Goal: Task Accomplishment & Management: Manage account settings

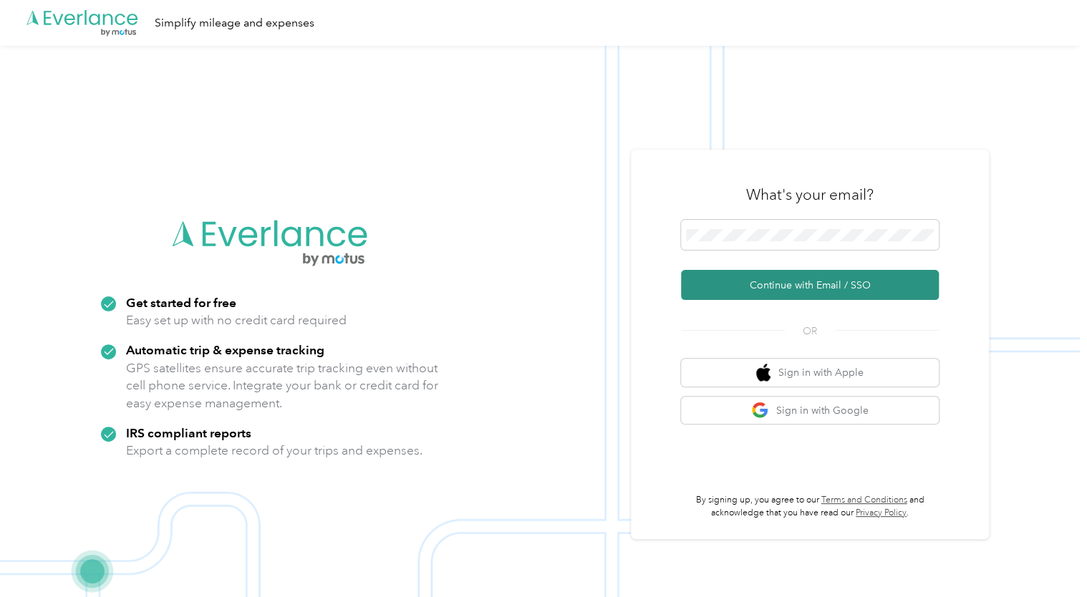
click at [788, 280] on button "Continue with Email / SSO" at bounding box center [810, 285] width 258 height 30
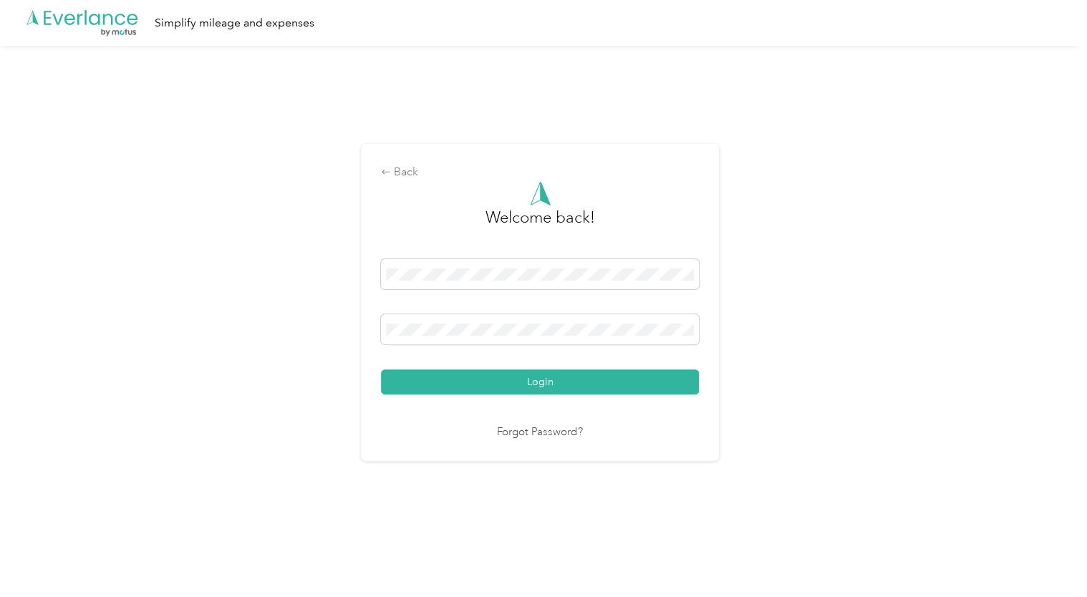
click at [430, 345] on div at bounding box center [540, 331] width 318 height 35
click at [381, 369] on button "Login" at bounding box center [540, 381] width 318 height 25
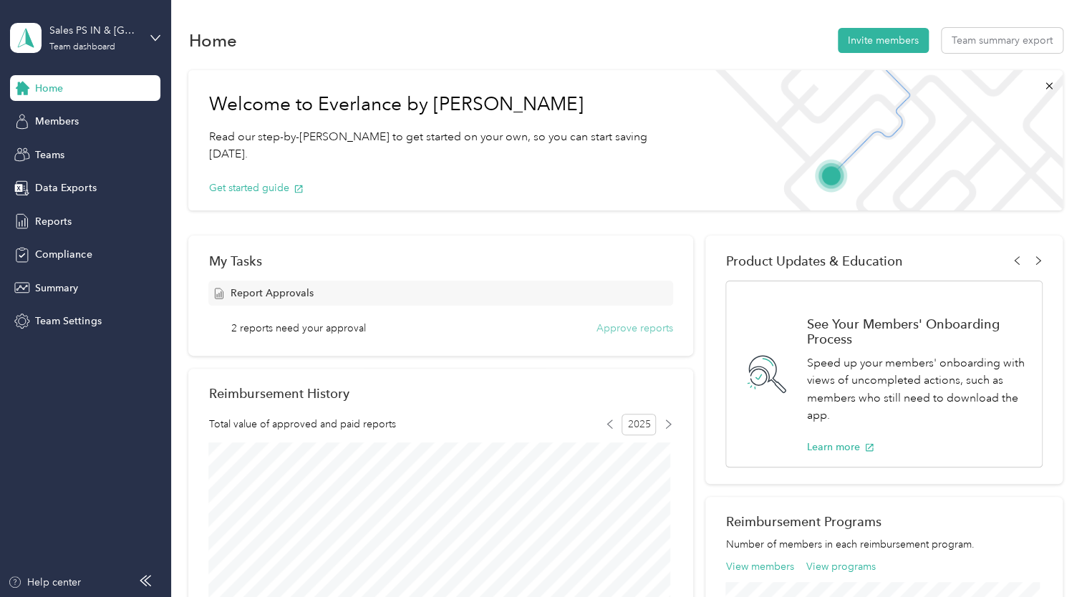
click at [633, 332] on button "Approve reports" at bounding box center [634, 328] width 77 height 15
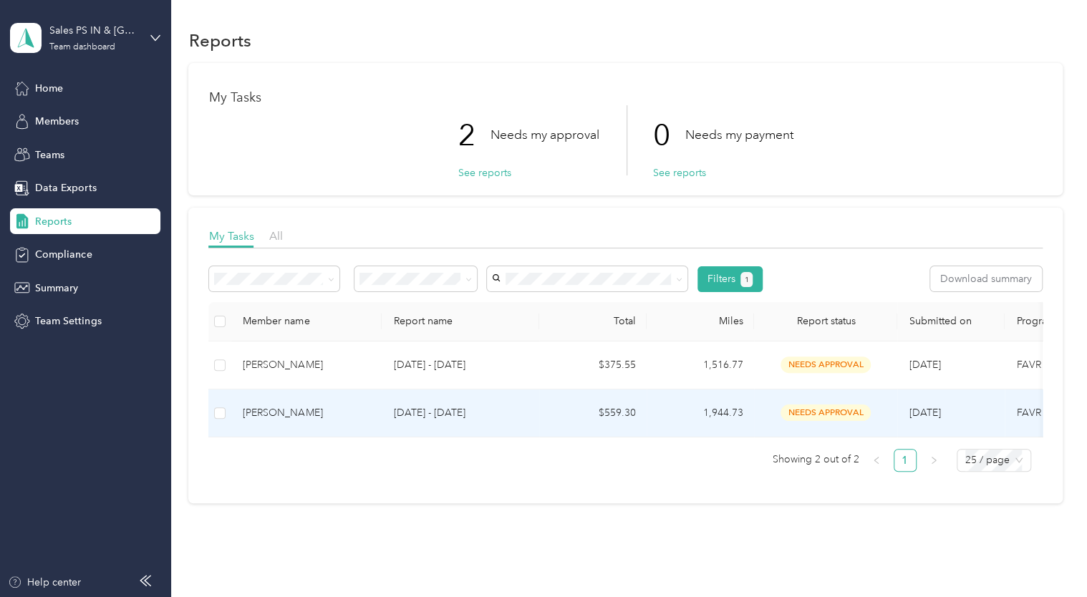
click at [472, 405] on p "[DATE] - [DATE]" at bounding box center [460, 413] width 135 height 16
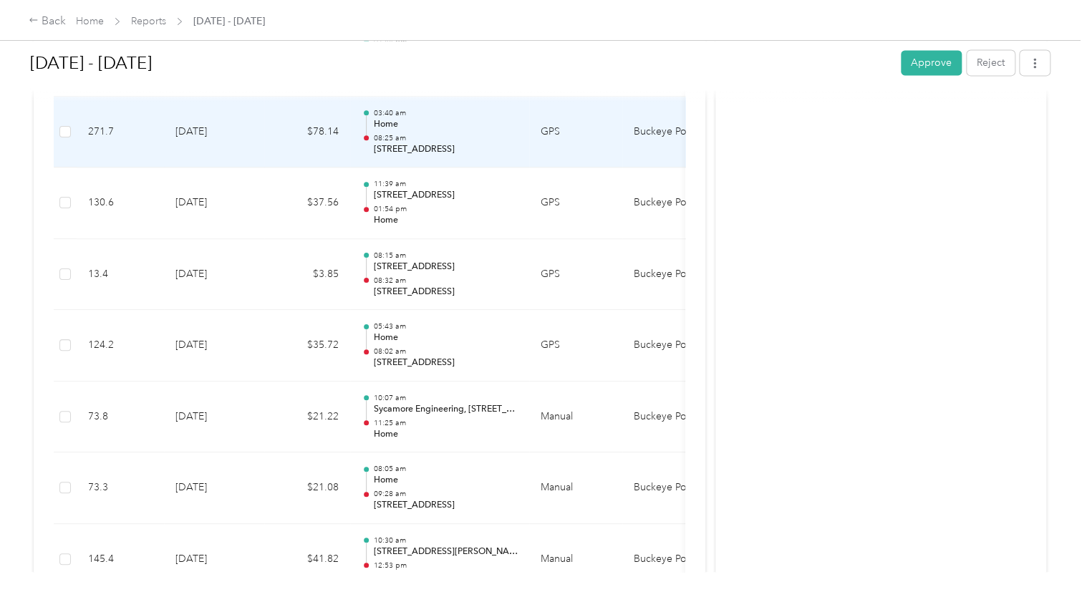
scroll to position [1002, 0]
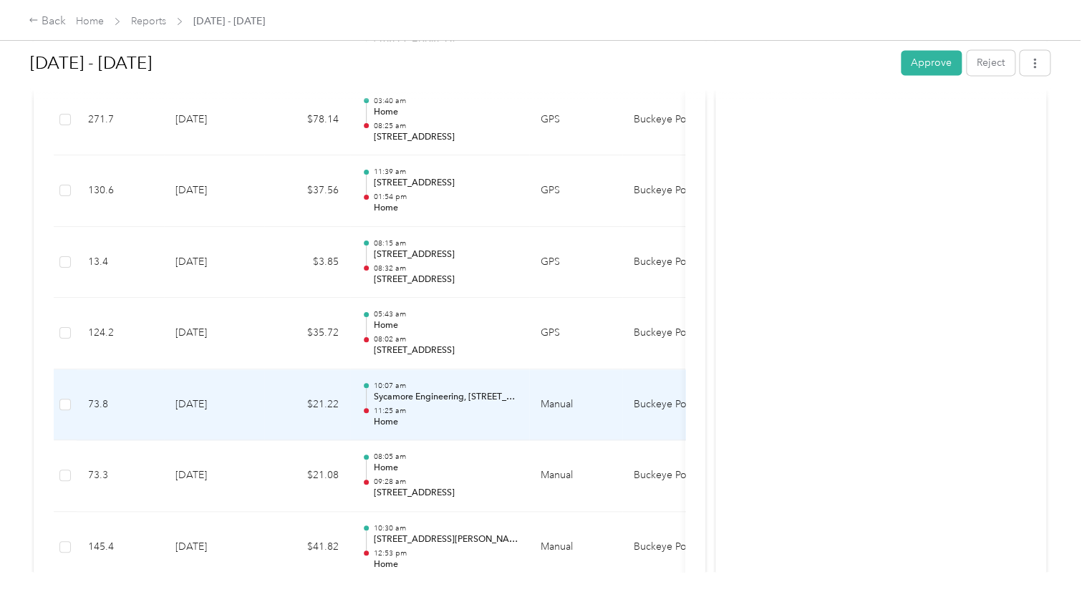
click at [490, 416] on p "Home" at bounding box center [445, 422] width 145 height 13
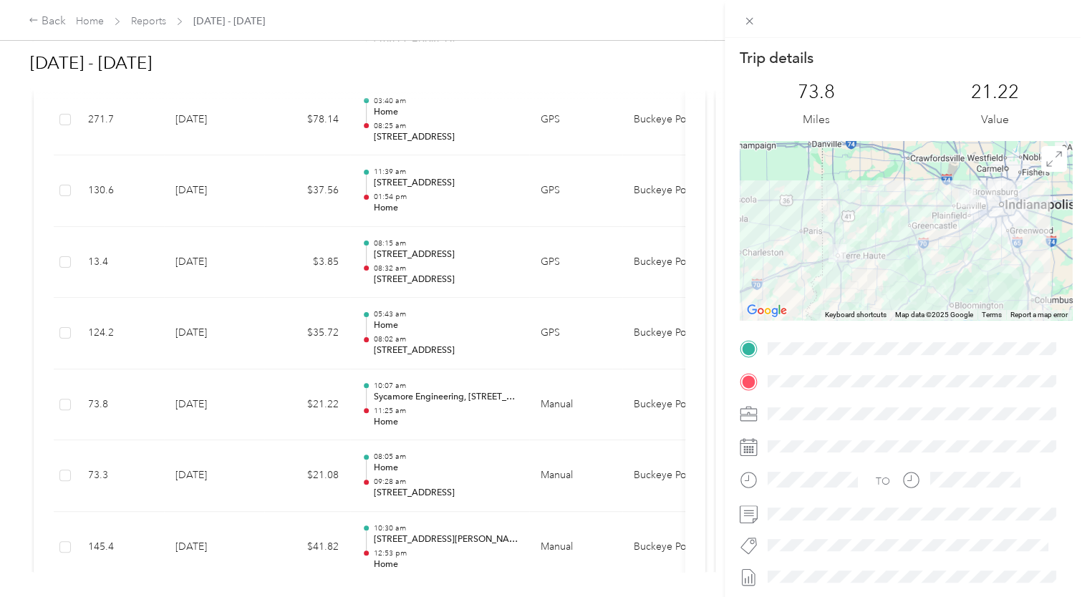
click at [487, 415] on div "Trip details This trip cannot be edited because it is either under review, appr…" at bounding box center [543, 298] width 1087 height 597
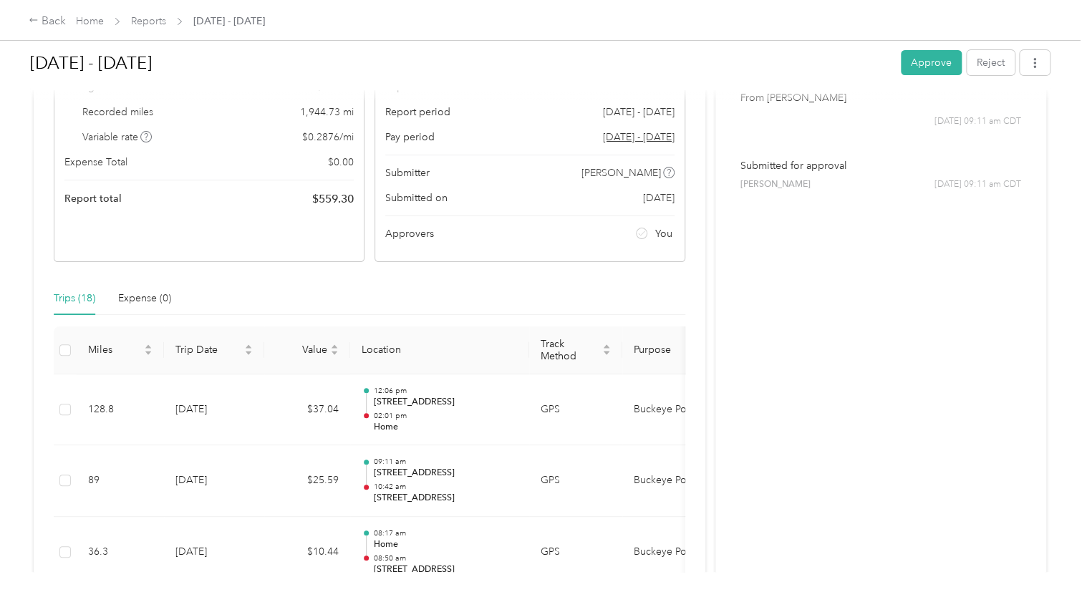
scroll to position [143, 0]
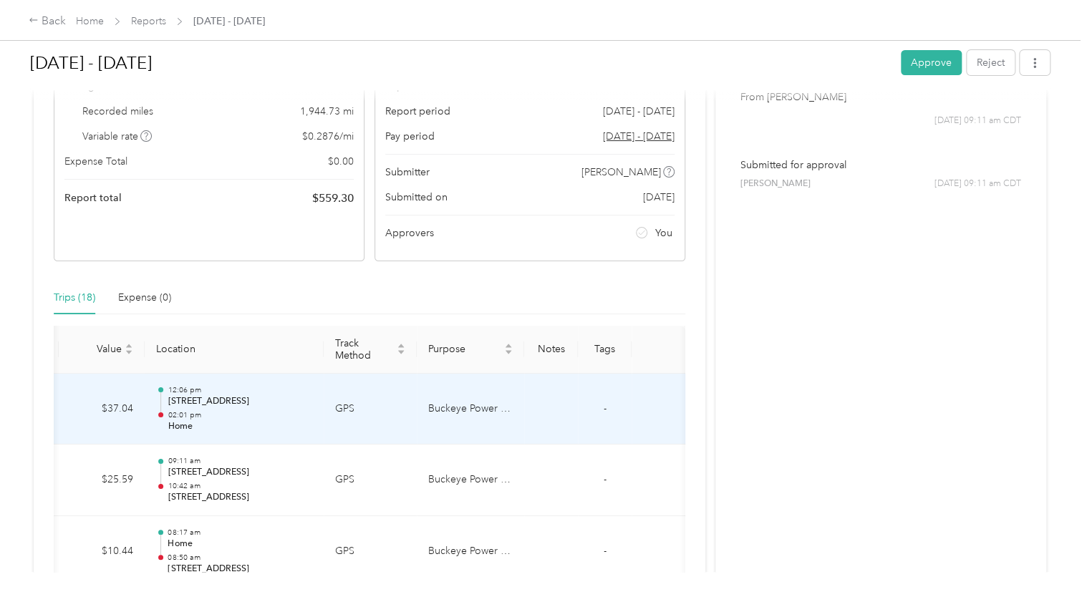
drag, startPoint x: 510, startPoint y: 438, endPoint x: 634, endPoint y: 433, distance: 124.0
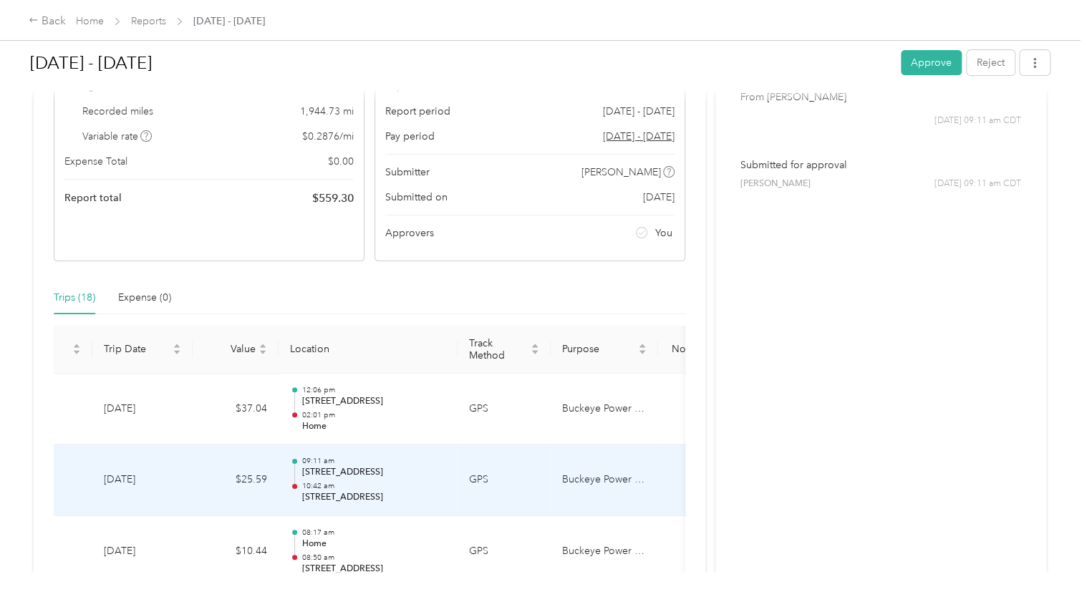
scroll to position [0, 0]
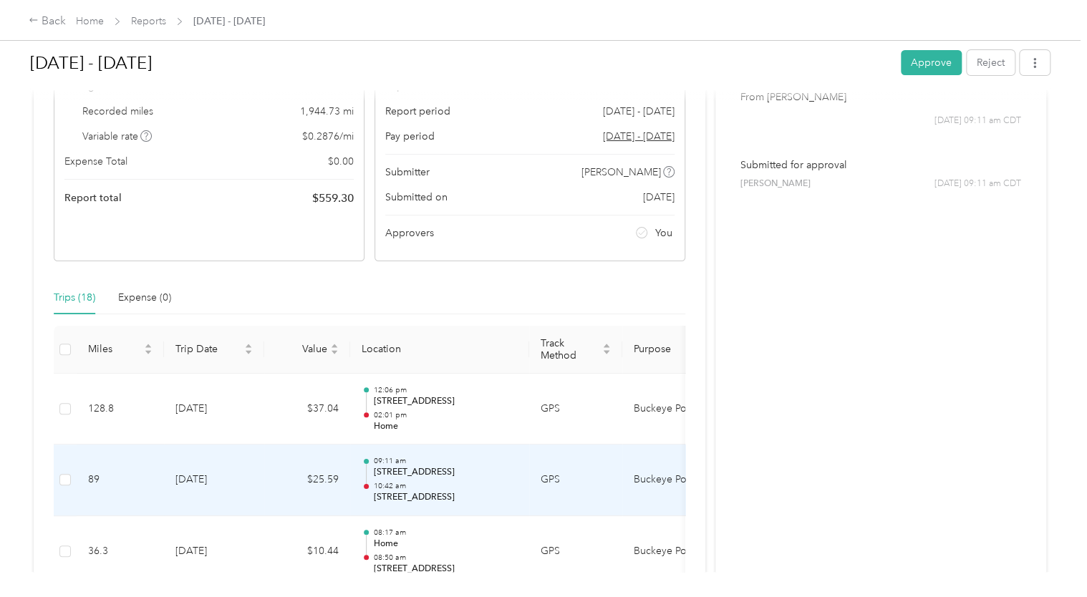
drag, startPoint x: 634, startPoint y: 433, endPoint x: 393, endPoint y: 457, distance: 241.7
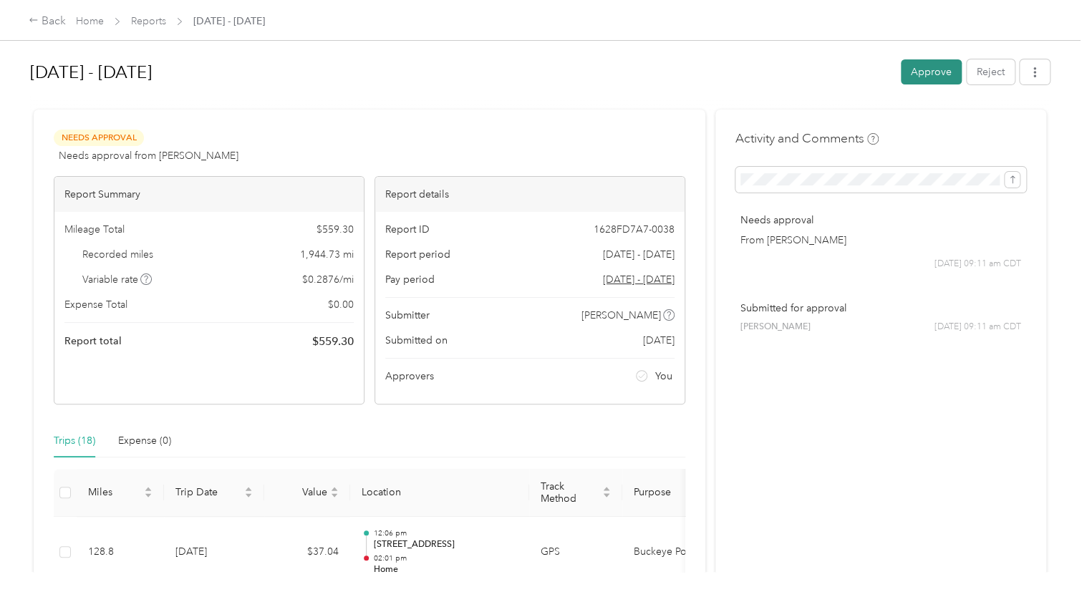
click at [934, 74] on button "Approve" at bounding box center [931, 71] width 61 height 25
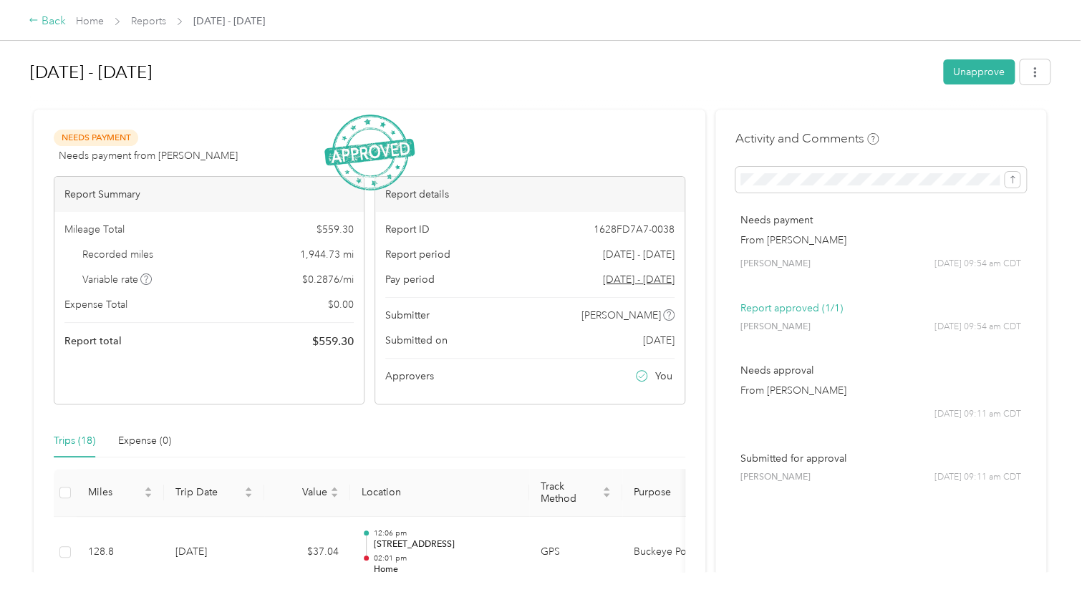
click at [47, 21] on div "Back" at bounding box center [47, 21] width 37 height 17
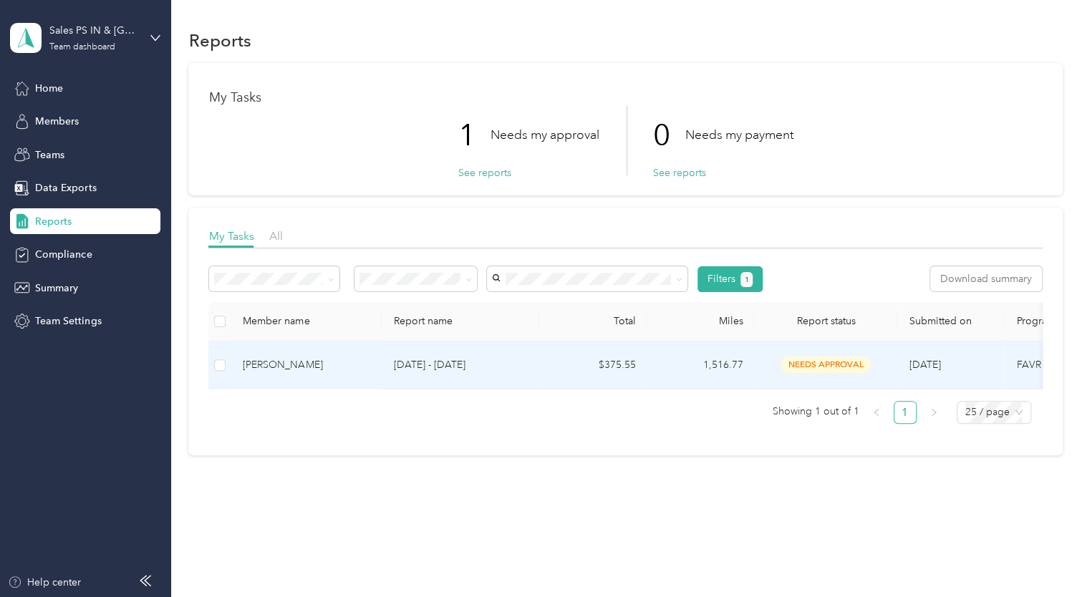
click at [284, 362] on div "[PERSON_NAME]" at bounding box center [306, 365] width 127 height 16
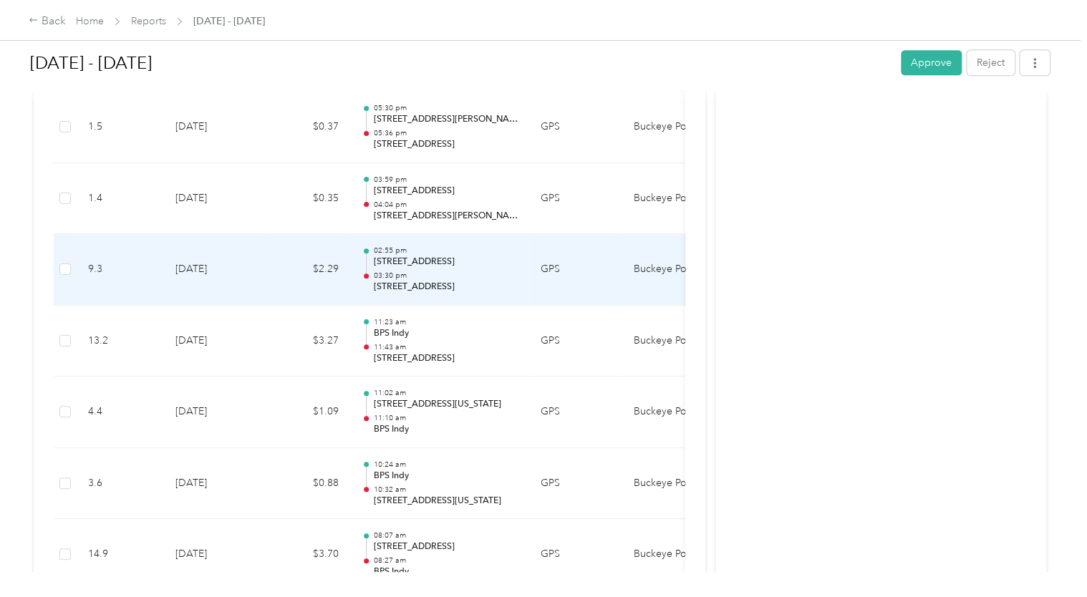
scroll to position [716, 0]
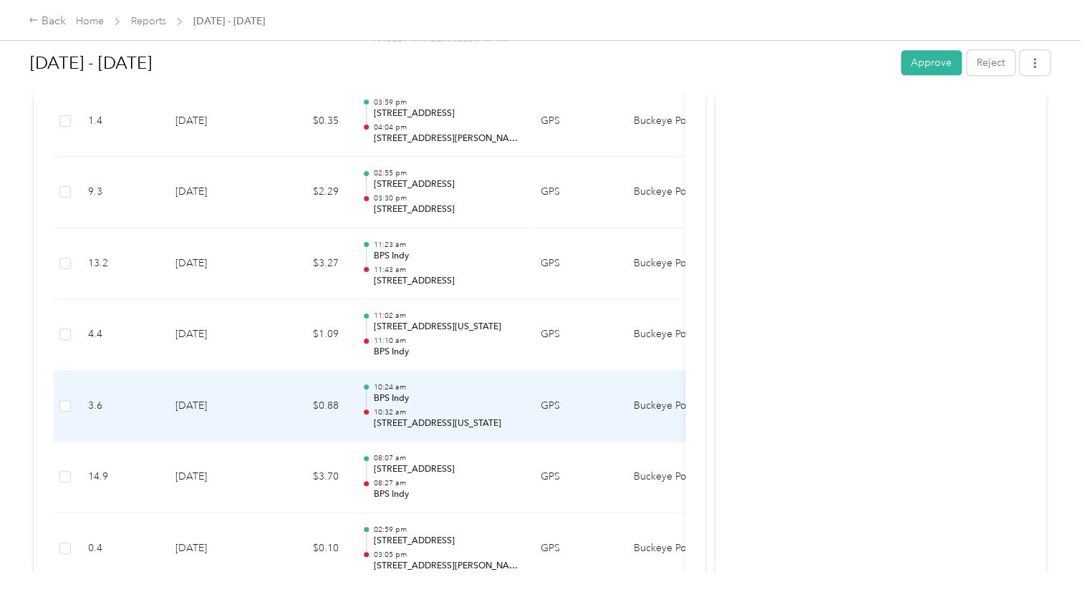
click at [495, 383] on p "10:24 am" at bounding box center [445, 387] width 145 height 10
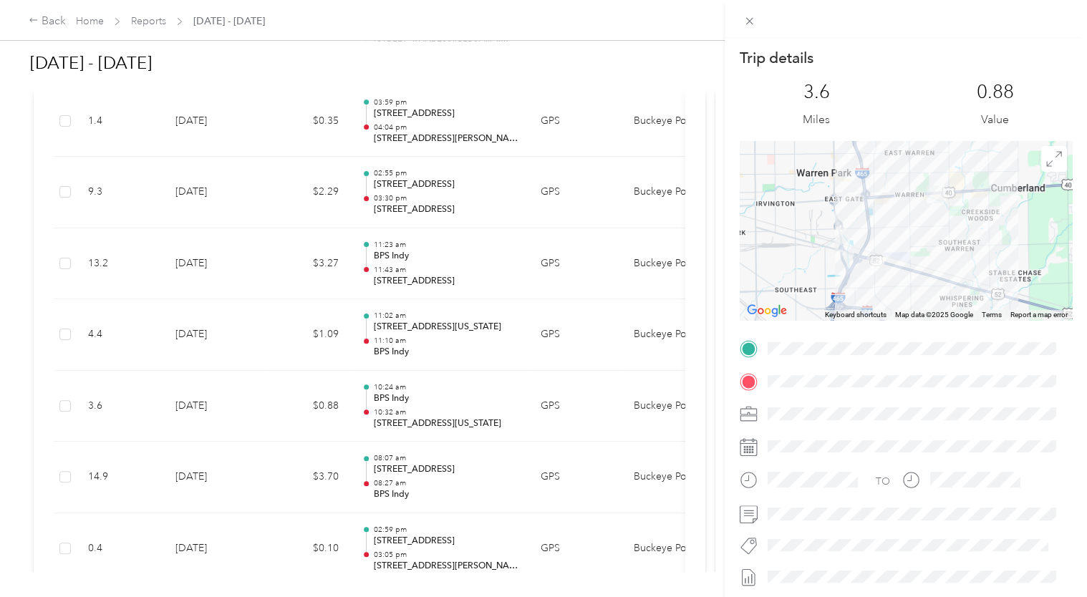
click at [509, 366] on div "Trip details This trip cannot be edited because it is either under review, appr…" at bounding box center [543, 298] width 1087 height 597
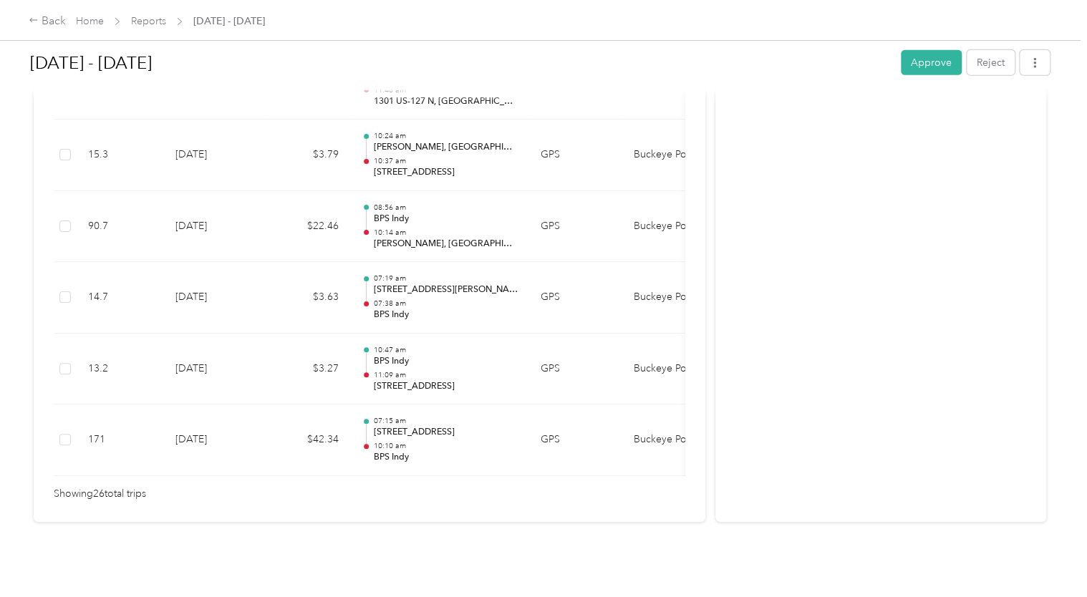
scroll to position [1910, 0]
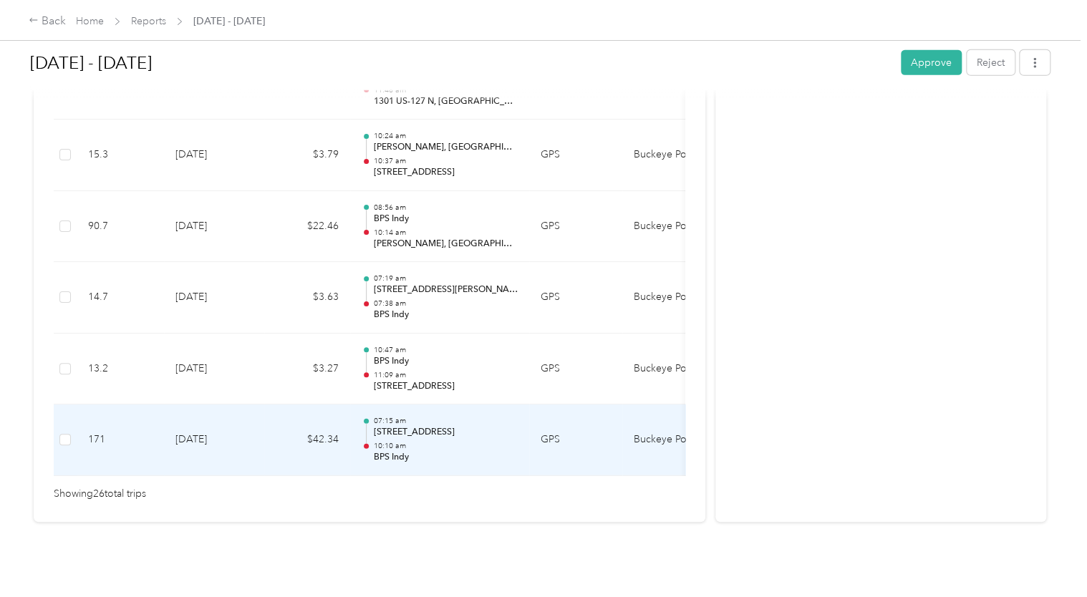
click at [508, 441] on p "10:10 am" at bounding box center [445, 446] width 145 height 10
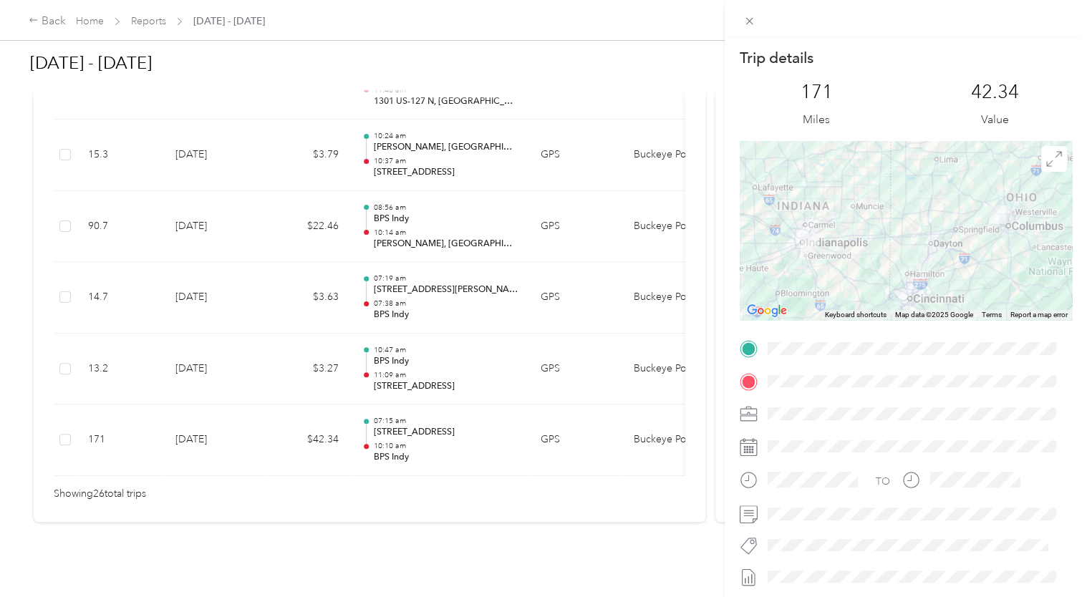
click at [504, 410] on div "Trip details This trip cannot be edited because it is either under review, appr…" at bounding box center [543, 298] width 1087 height 597
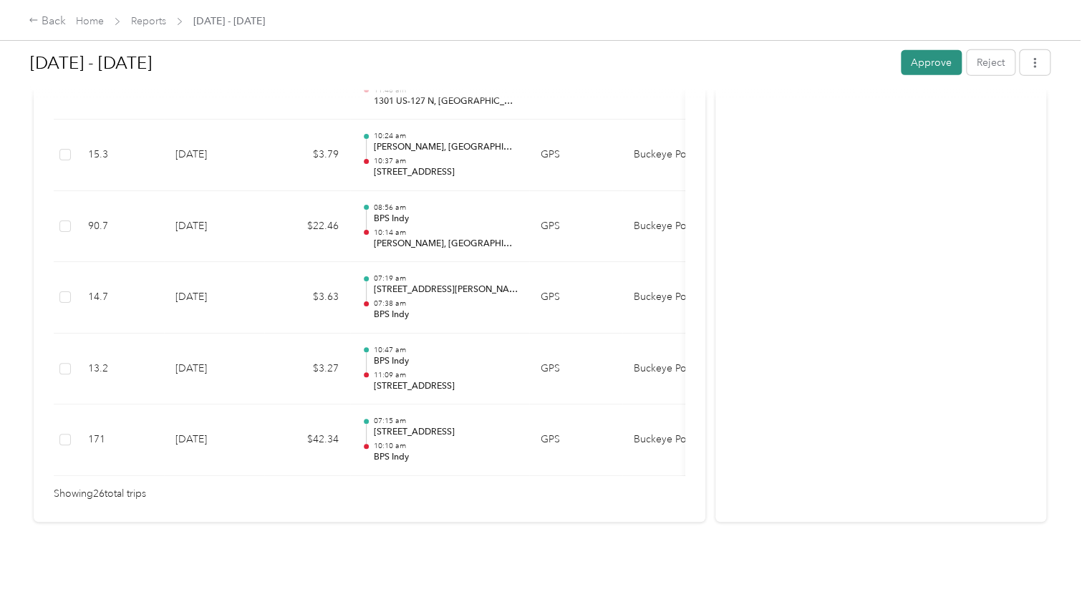
click at [949, 65] on button "Approve" at bounding box center [931, 62] width 61 height 25
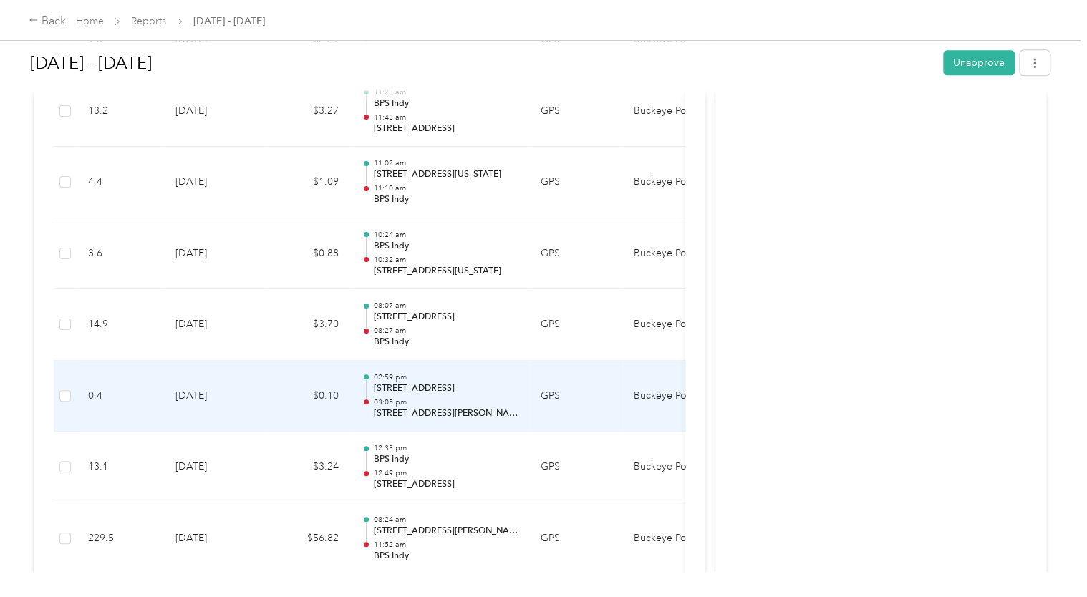
scroll to position [621, 0]
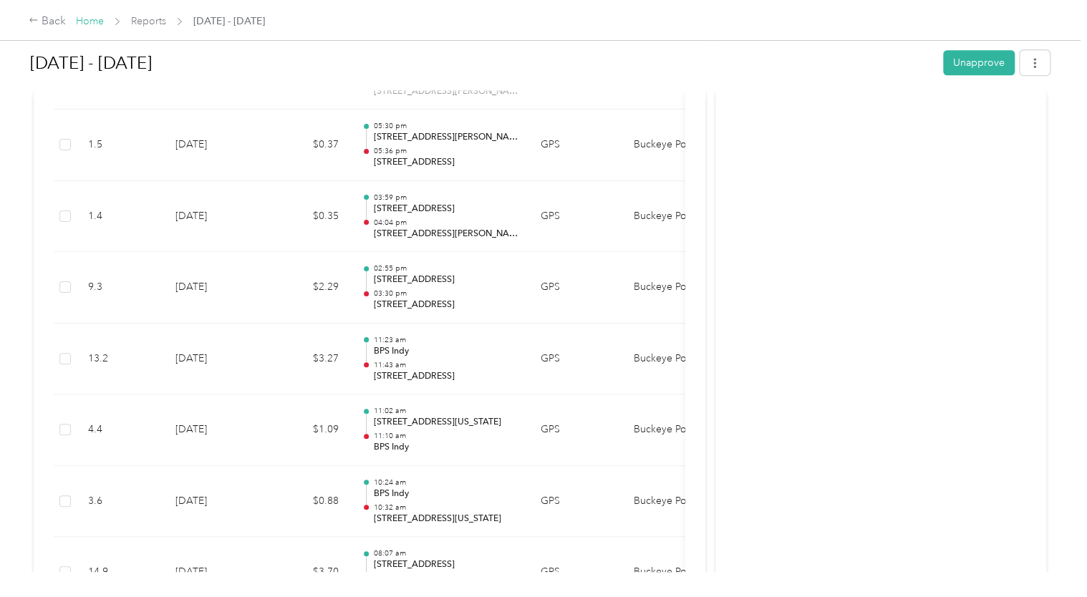
click at [86, 24] on link "Home" at bounding box center [90, 21] width 28 height 12
